Goal: Check status

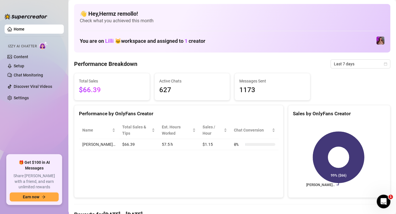
click at [269, 15] on h4 "👋 Hey, Hermz remollo !" at bounding box center [232, 14] width 305 height 8
click at [368, 63] on span "Last 7 days" at bounding box center [360, 64] width 53 height 9
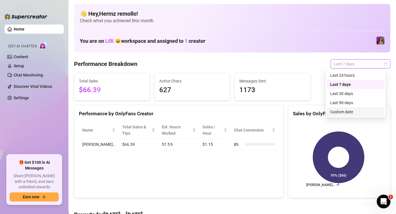
click at [352, 113] on div "Custom date" at bounding box center [355, 112] width 51 height 6
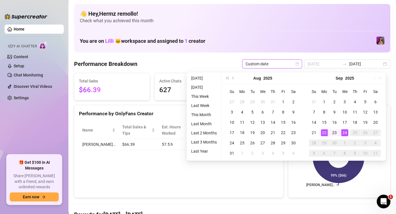
type input "[DATE]"
click at [323, 133] on div "22" at bounding box center [324, 132] width 7 height 7
type input "[DATE]"
click at [345, 131] on div "24" at bounding box center [344, 132] width 7 height 7
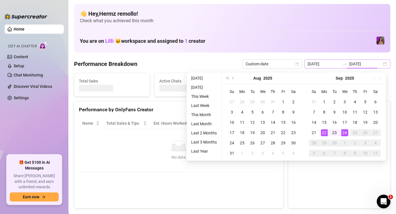
type input "[DATE]"
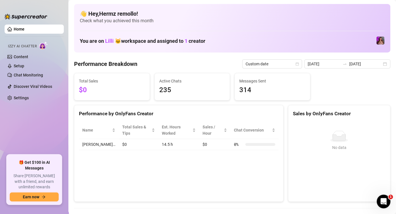
click at [224, 22] on span "Check what you achieved this month" at bounding box center [232, 21] width 305 height 6
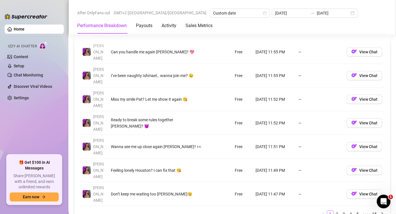
scroll to position [611, 0]
